Goal: Check status: Check status

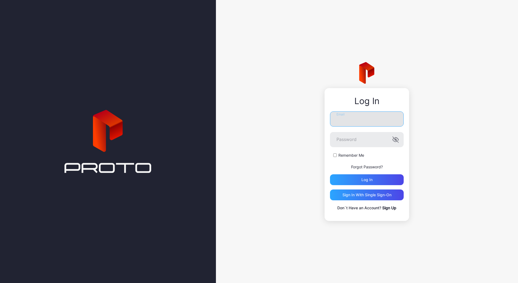
click at [374, 121] on input "Email" at bounding box center [367, 118] width 74 height 15
type input "**********"
click at [330, 174] on button "Log in" at bounding box center [367, 179] width 74 height 11
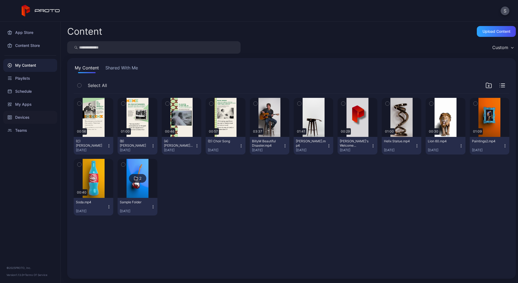
click at [27, 117] on div "Devices" at bounding box center [30, 117] width 54 height 13
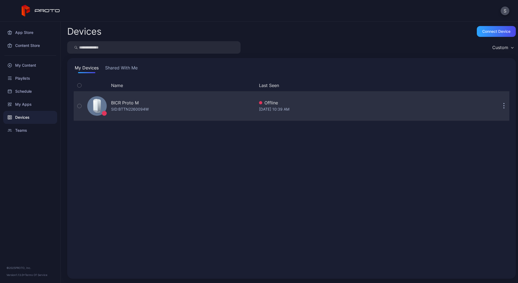
click at [304, 118] on div "BICR Proto M SID: BTTN2260094W Offline [DATE] 10:39 AM" at bounding box center [292, 105] width 436 height 27
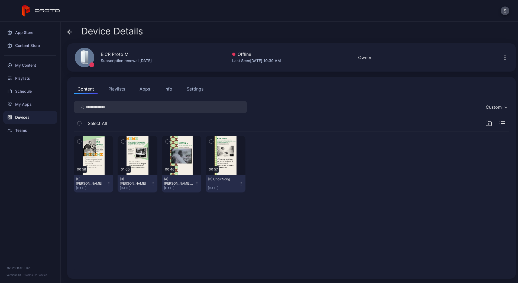
click at [194, 89] on div "Settings" at bounding box center [195, 89] width 17 height 7
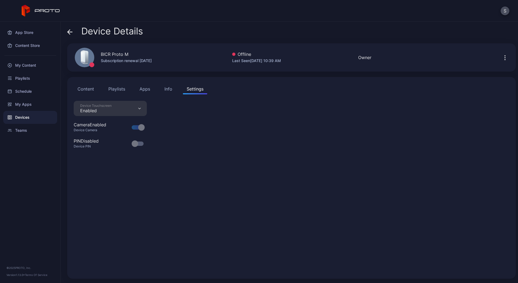
click at [168, 89] on div "Info" at bounding box center [168, 89] width 8 height 7
